Goal: Task Accomplishment & Management: Manage account settings

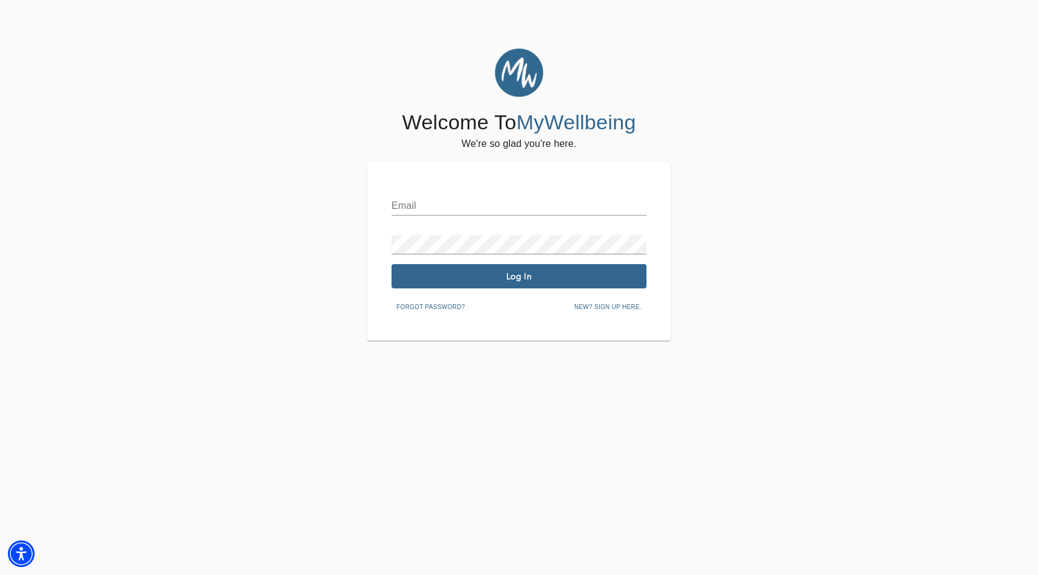
click at [461, 210] on input "text" at bounding box center [518, 205] width 255 height 19
type input "[EMAIL_ADDRESS][DOMAIN_NAME]"
click at [474, 261] on div "Email [EMAIL_ADDRESS][DOMAIN_NAME] Password Log In Forgot password? New? Sign u…" at bounding box center [518, 251] width 255 height 130
click at [464, 269] on button "Log In" at bounding box center [518, 276] width 255 height 24
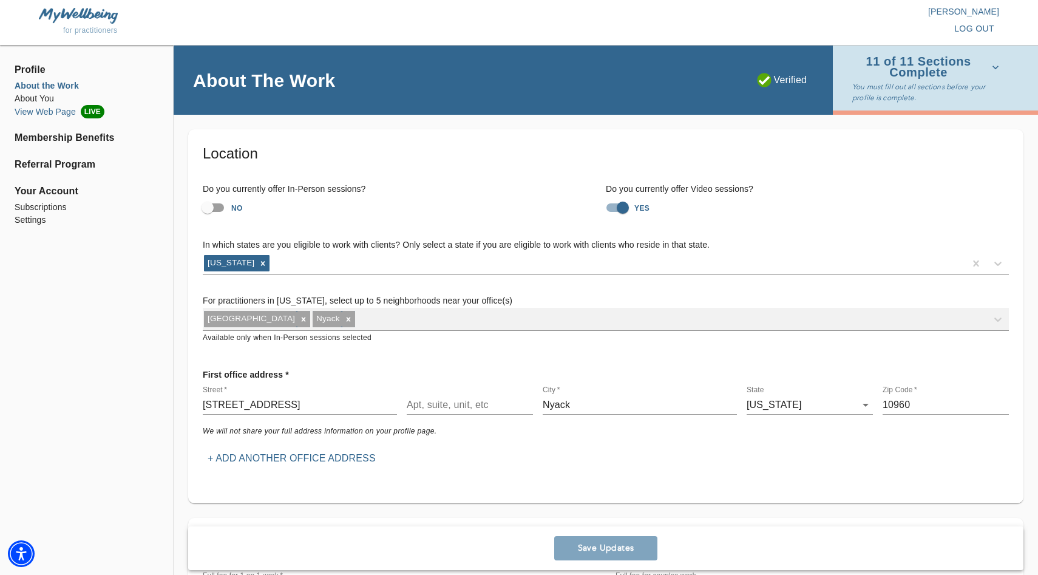
click at [42, 110] on li "View Web Page LIVE" at bounding box center [87, 111] width 144 height 13
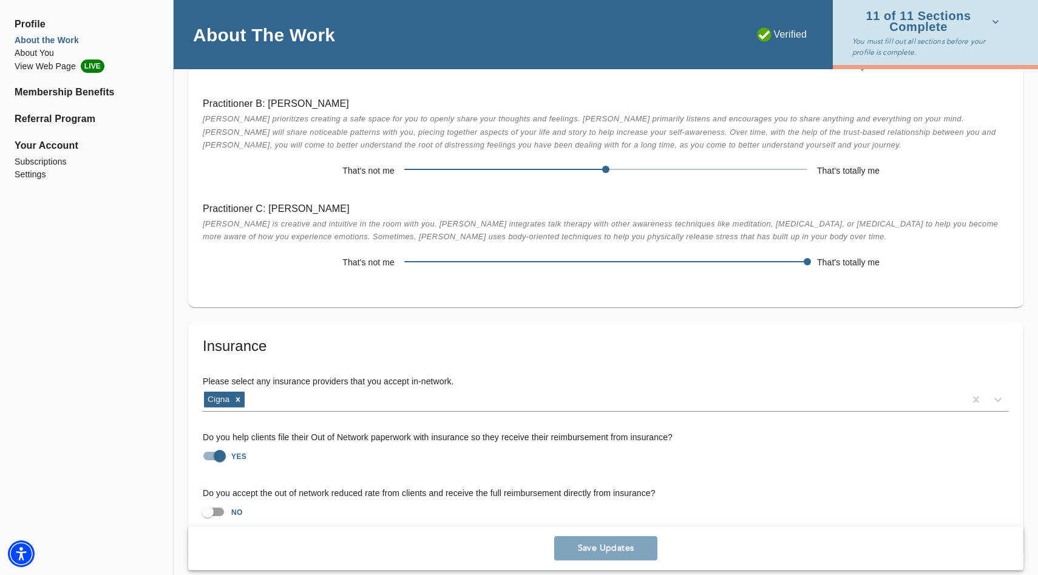
scroll to position [2106, 0]
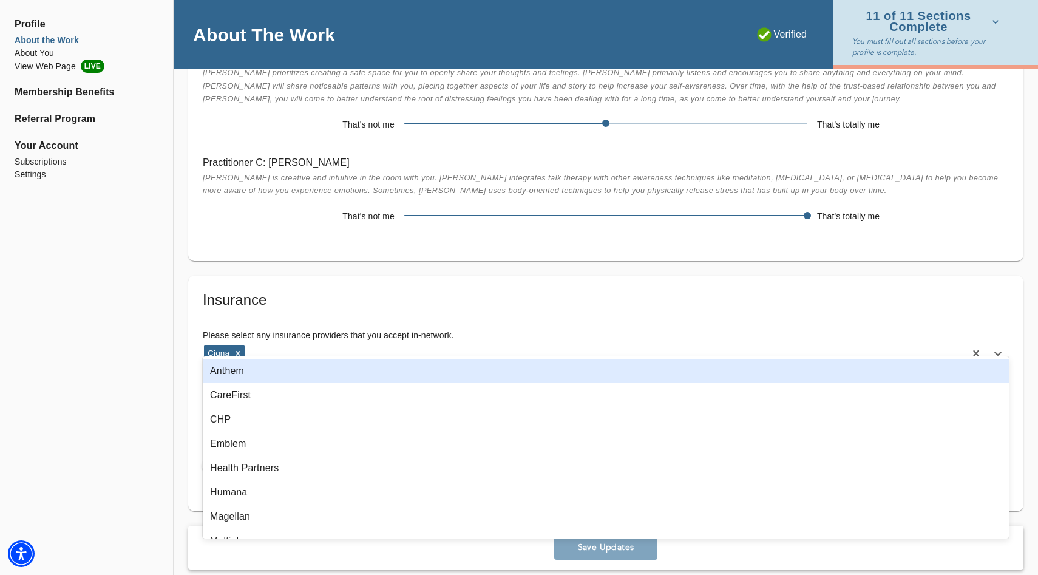
click at [381, 344] on div "Cigna" at bounding box center [584, 353] width 762 height 19
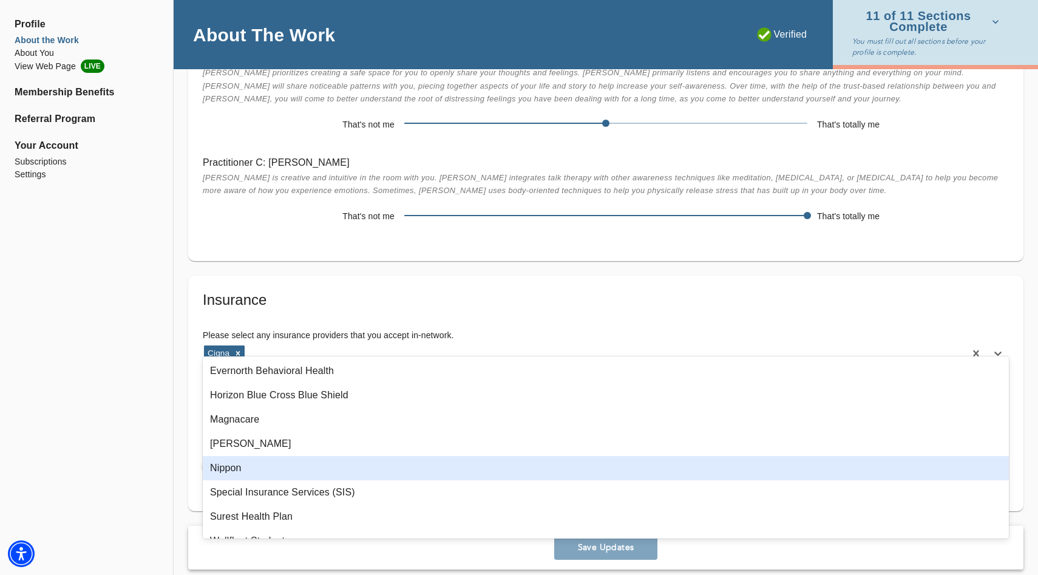
scroll to position [1401, 0]
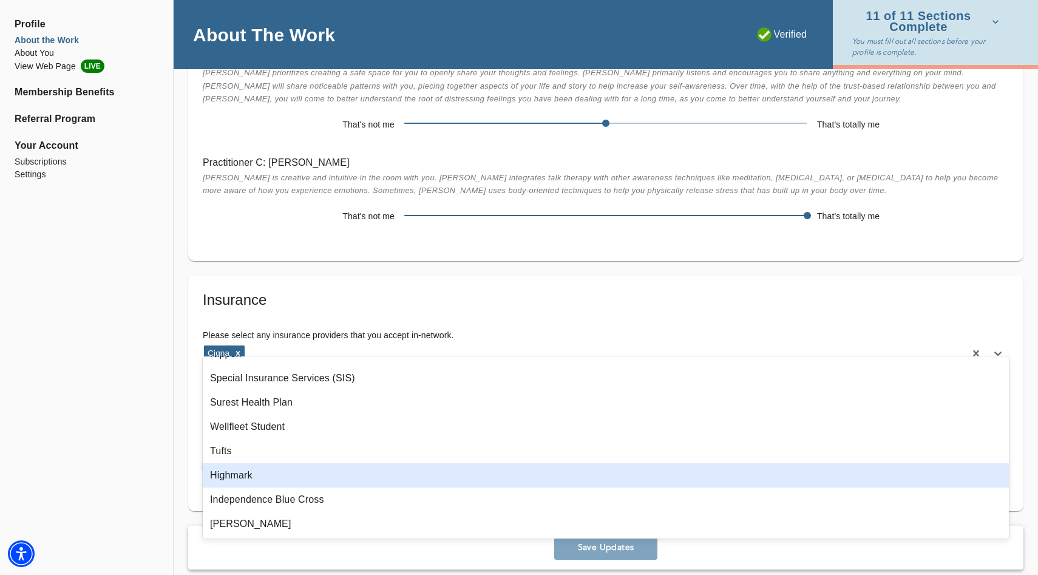
click at [285, 478] on div "Highmark" at bounding box center [606, 475] width 806 height 24
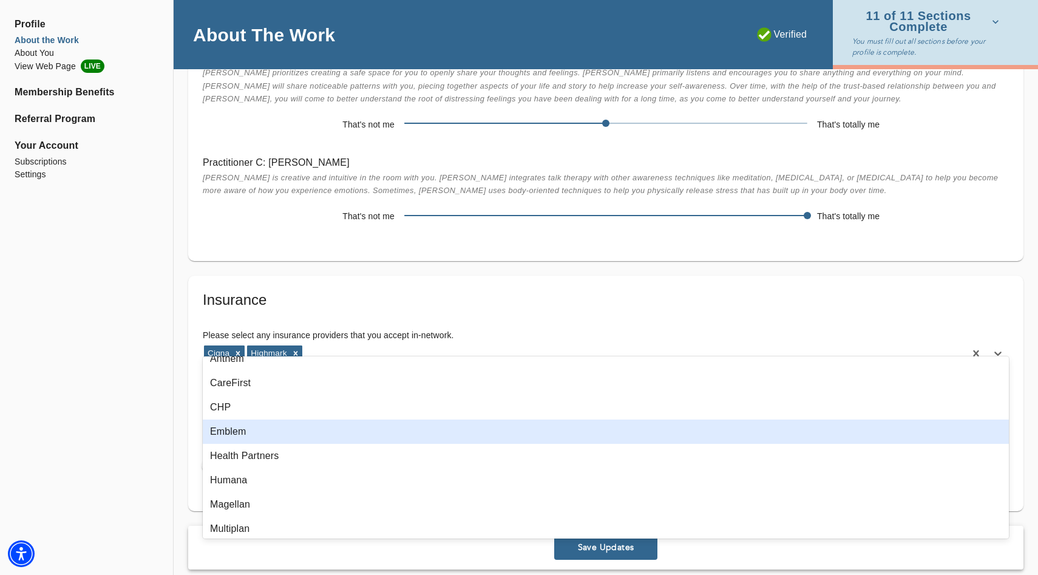
scroll to position [0, 0]
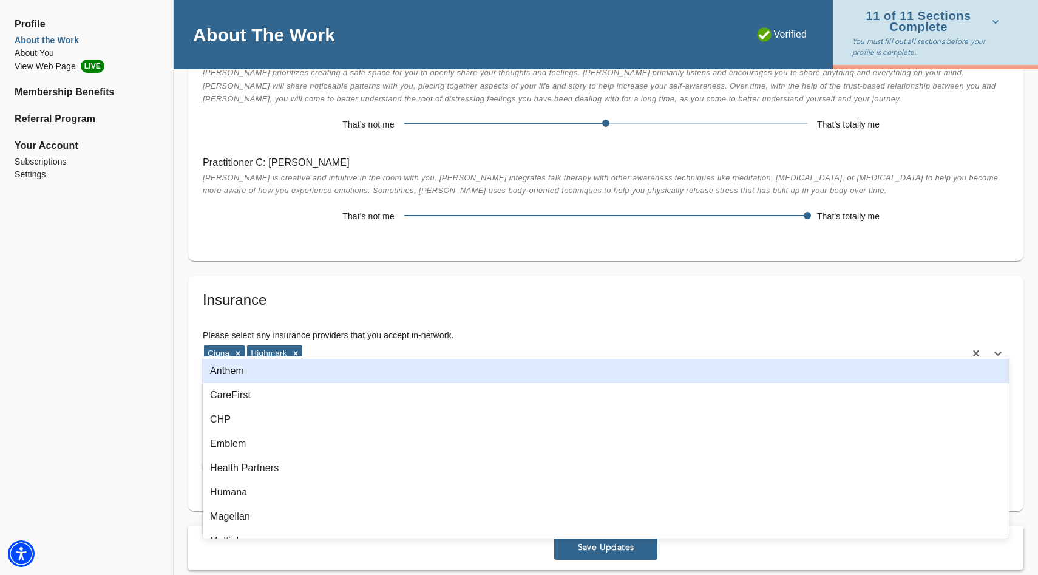
click at [819, 294] on h5 "Insurance" at bounding box center [606, 299] width 806 height 19
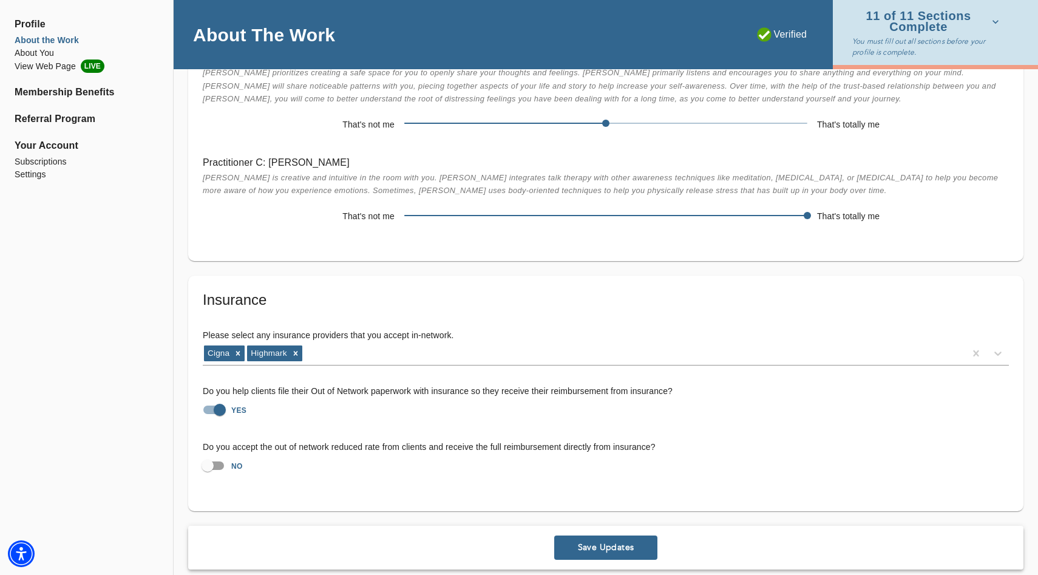
click at [616, 541] on span "Save Updates" at bounding box center [605, 547] width 93 height 12
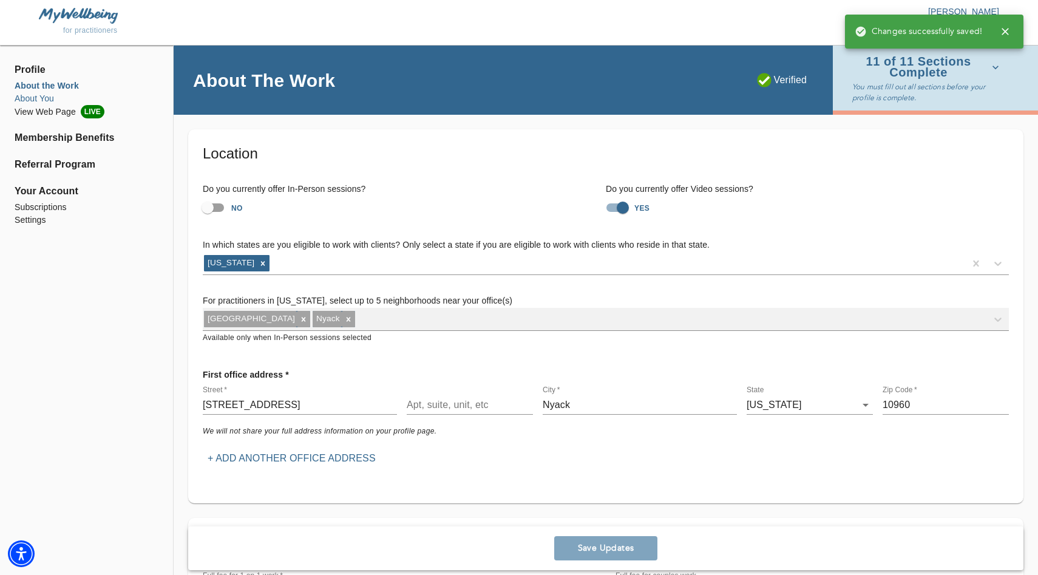
click at [35, 97] on li "About You" at bounding box center [87, 98] width 144 height 13
